Goal: Task Accomplishment & Management: Manage account settings

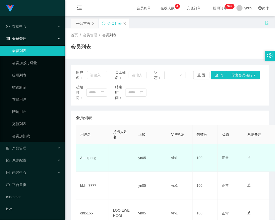
click at [91, 158] on td "Auruipeng" at bounding box center [92, 158] width 33 height 28
copy td "Auruipeng"
click at [90, 157] on td "B33667" at bounding box center [92, 158] width 33 height 28
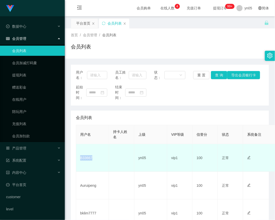
copy td "B33667"
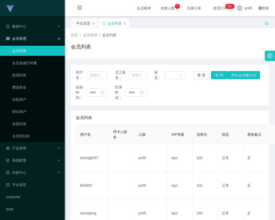
click at [90, 159] on td "Kenng8257" at bounding box center [92, 158] width 33 height 28
copy td "Kenng8257"
click at [90, 159] on td "batuniah" at bounding box center [92, 158] width 33 height 28
drag, startPoint x: 148, startPoint y: 137, endPoint x: 141, endPoint y: 127, distance: 11.9
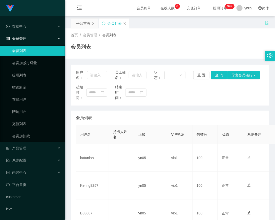
click at [148, 137] on th "上级" at bounding box center [151, 134] width 33 height 19
